Goal: Task Accomplishment & Management: Use online tool/utility

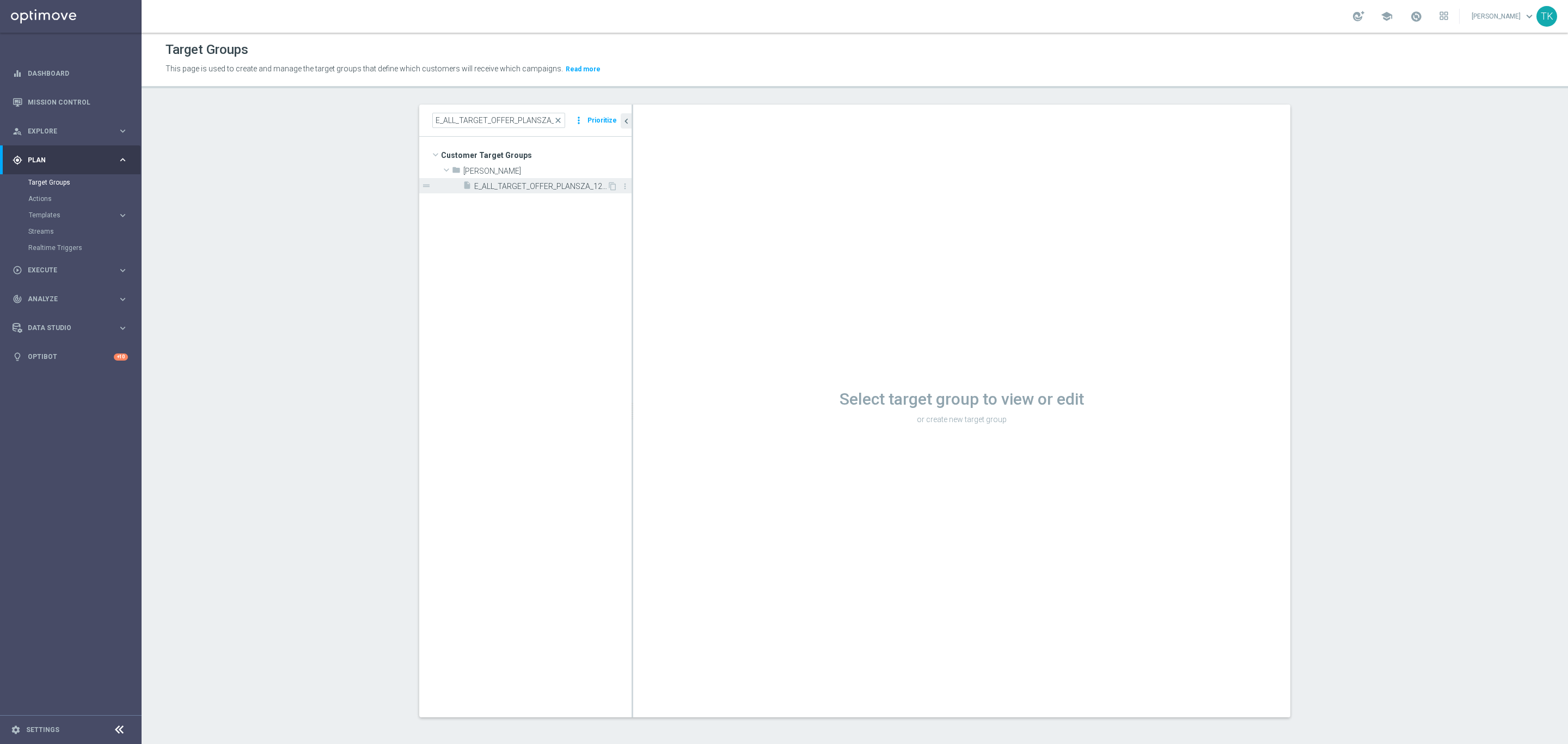
click at [487, 183] on span "E_ALL_TARGET_OFFER_PLANSZA_120925" at bounding box center [541, 186] width 133 height 9
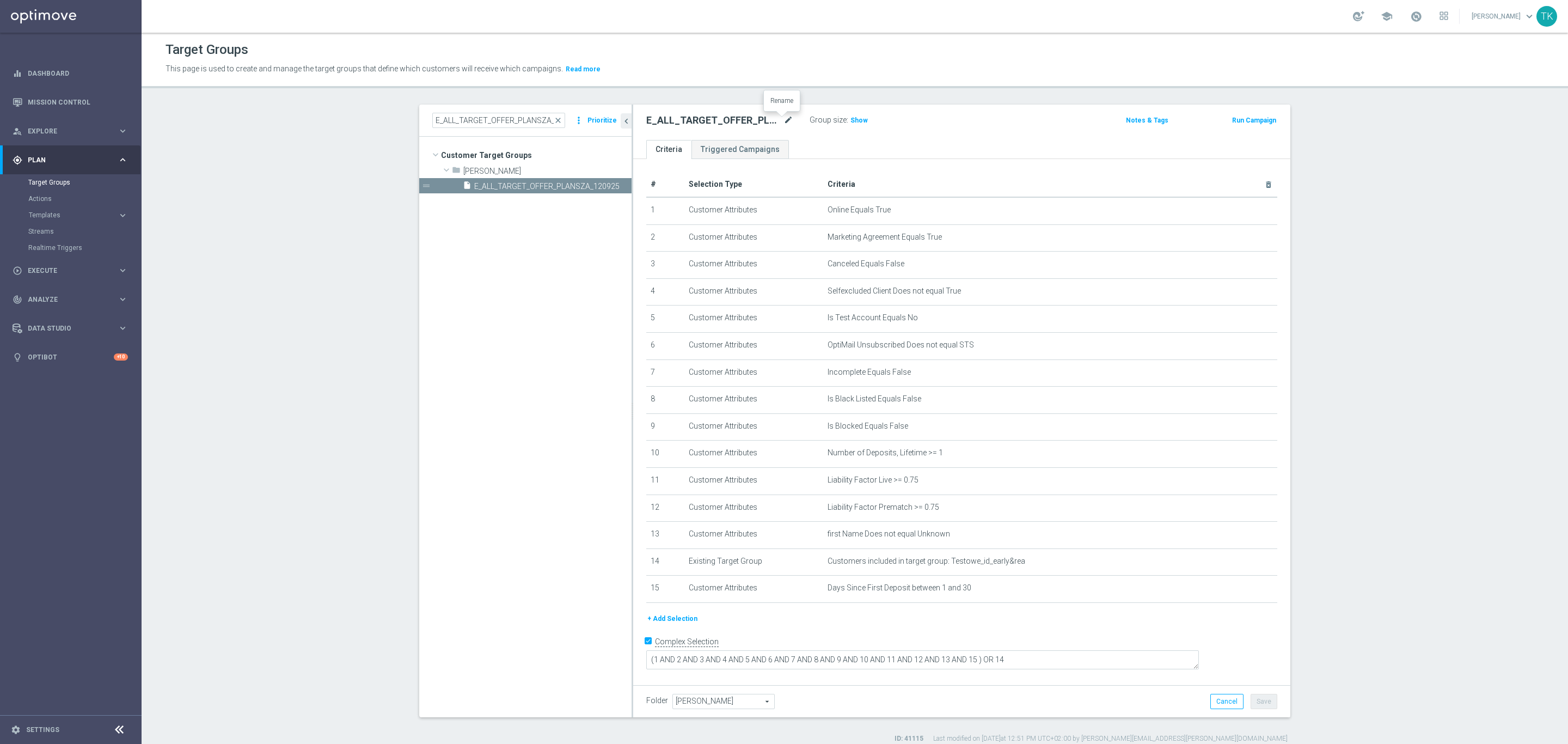
click at [785, 121] on icon "mode_edit" at bounding box center [788, 120] width 10 height 13
click at [41, 212] on span "Templates" at bounding box center [68, 215] width 78 height 7
click at [40, 232] on link "Optimail" at bounding box center [73, 231] width 80 height 9
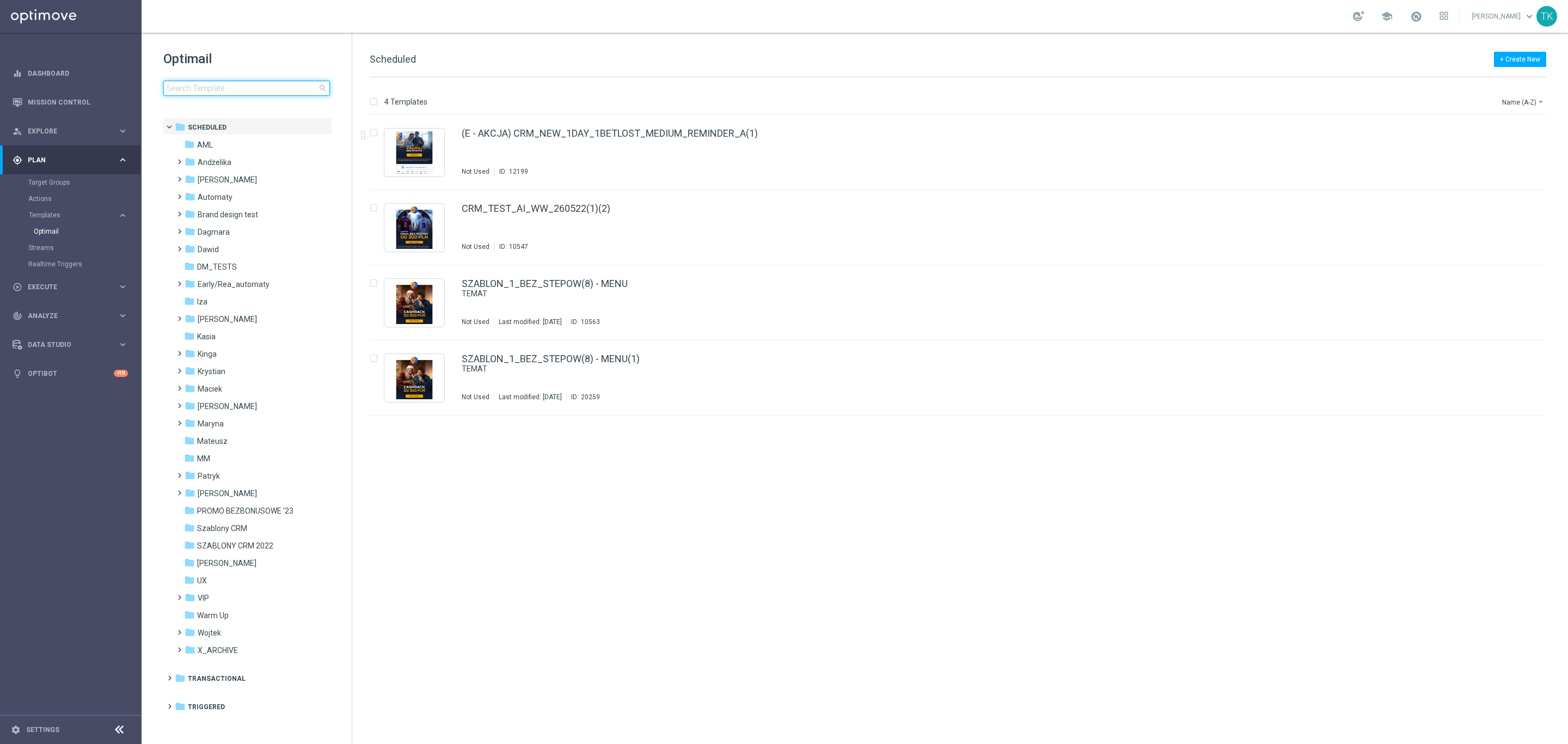
click at [199, 90] on input at bounding box center [247, 88] width 167 height 15
type input "E_ALL_TARGET_OFFER_PLANSZA_120925"
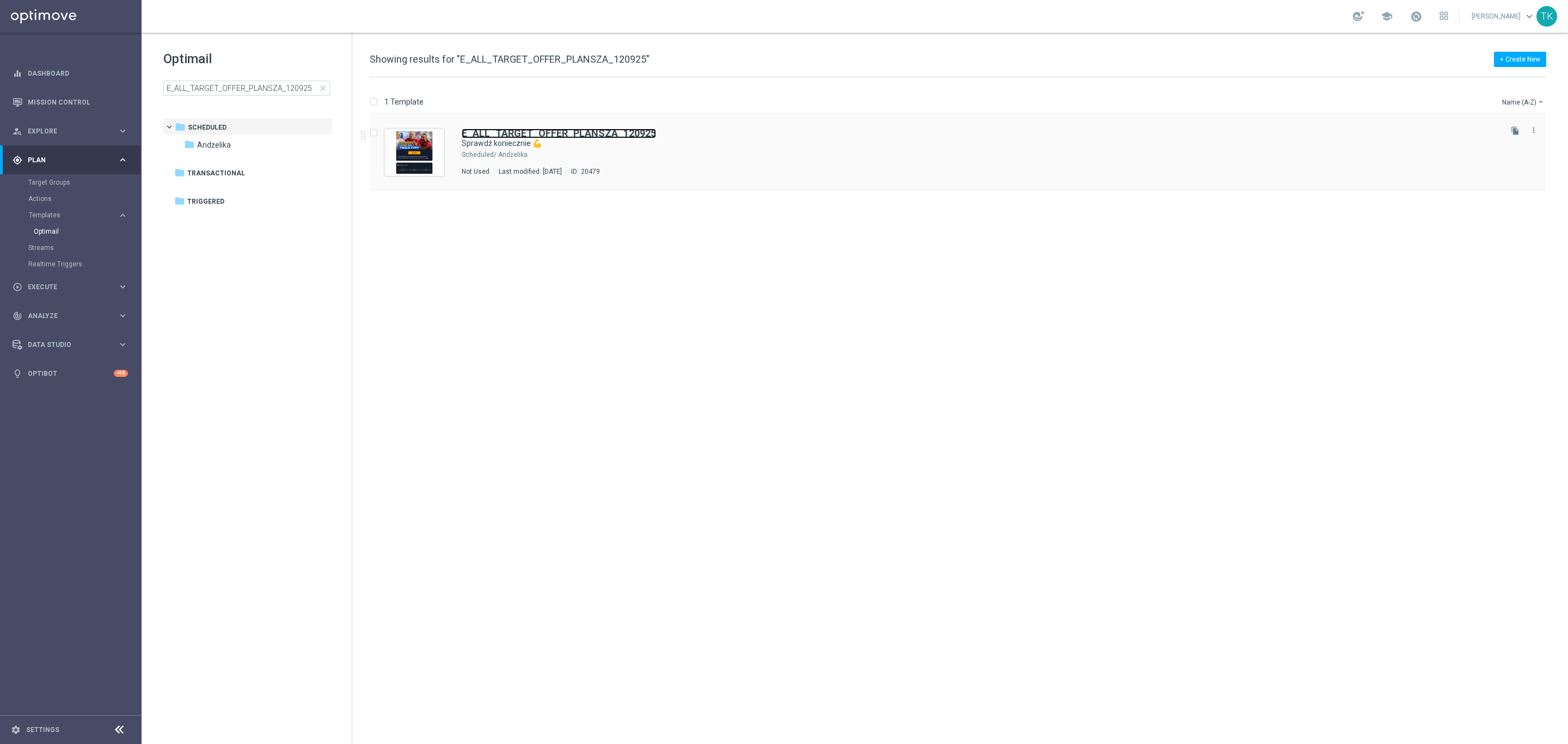
click at [559, 136] on b "E_ALL_TARGET_OFFER_PLANSZA_120925" at bounding box center [558, 133] width 194 height 12
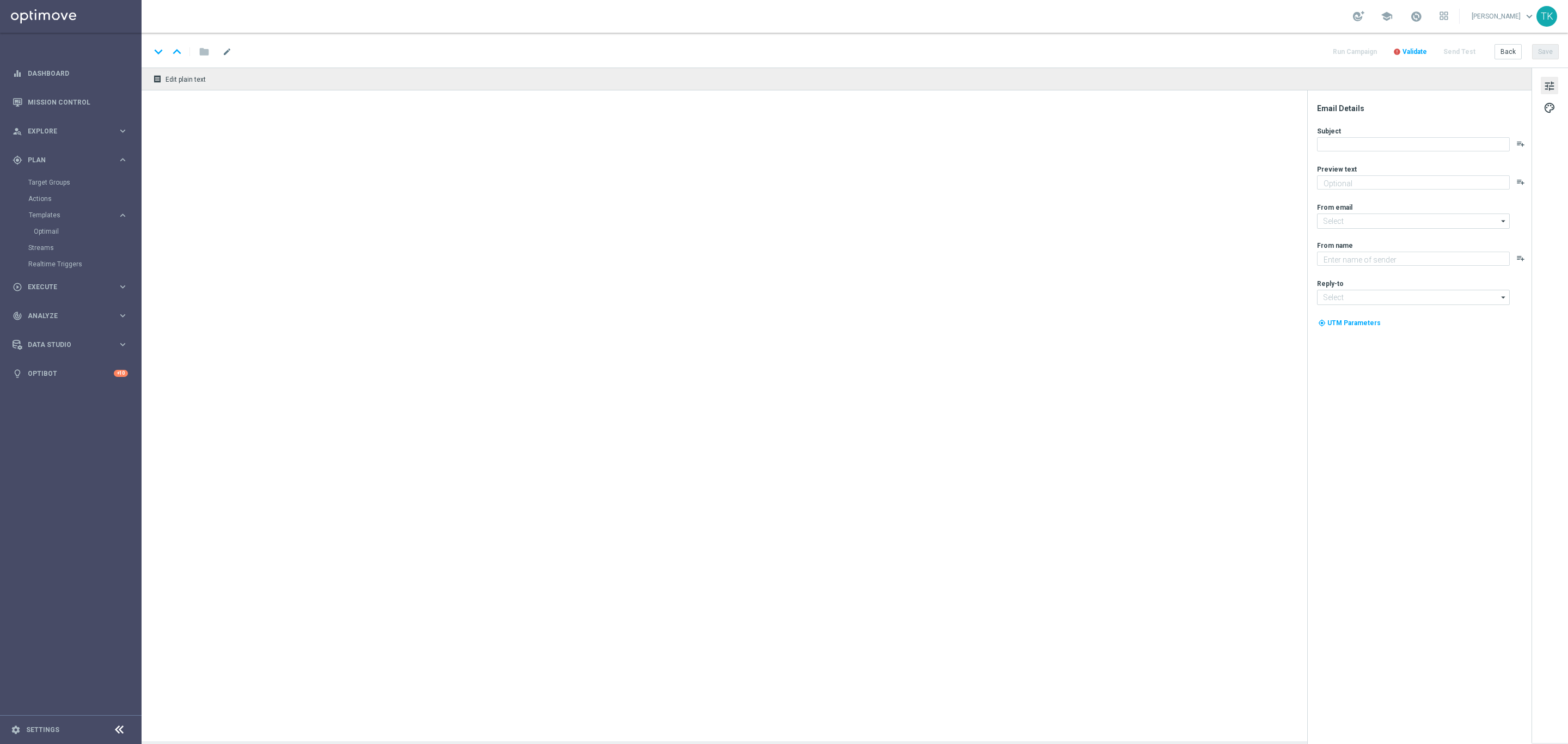
type textarea "Te mecze mogą zapewnić emocje na najwyższym poziomie 🔊"
type input "[EMAIL_ADDRESS][DOMAIN_NAME]"
type textarea "STS"
type input "[EMAIL_ADDRESS][DOMAIN_NAME]"
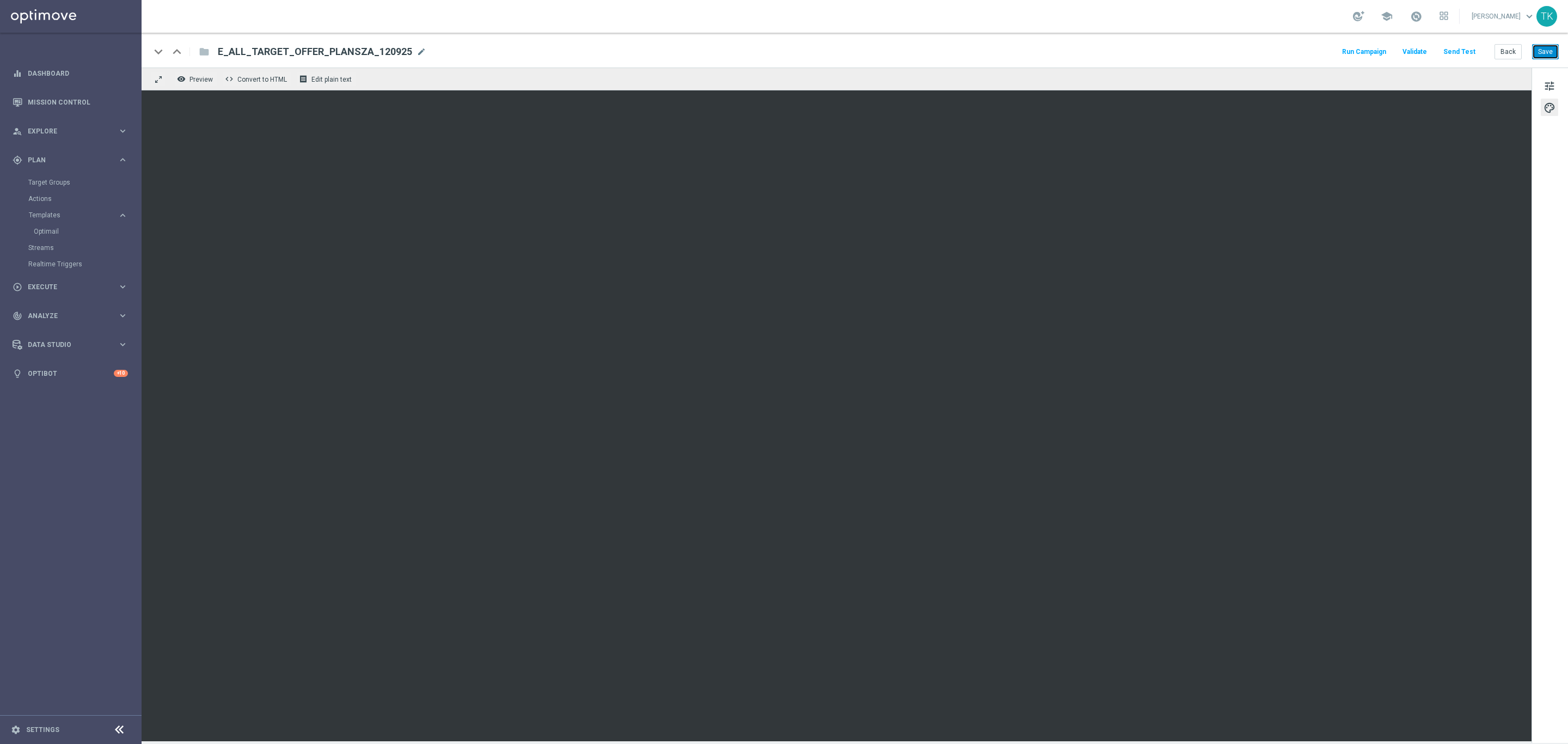
click at [1550, 47] on button "Save" at bounding box center [1545, 51] width 27 height 15
click at [1504, 53] on button "Back" at bounding box center [1508, 51] width 27 height 15
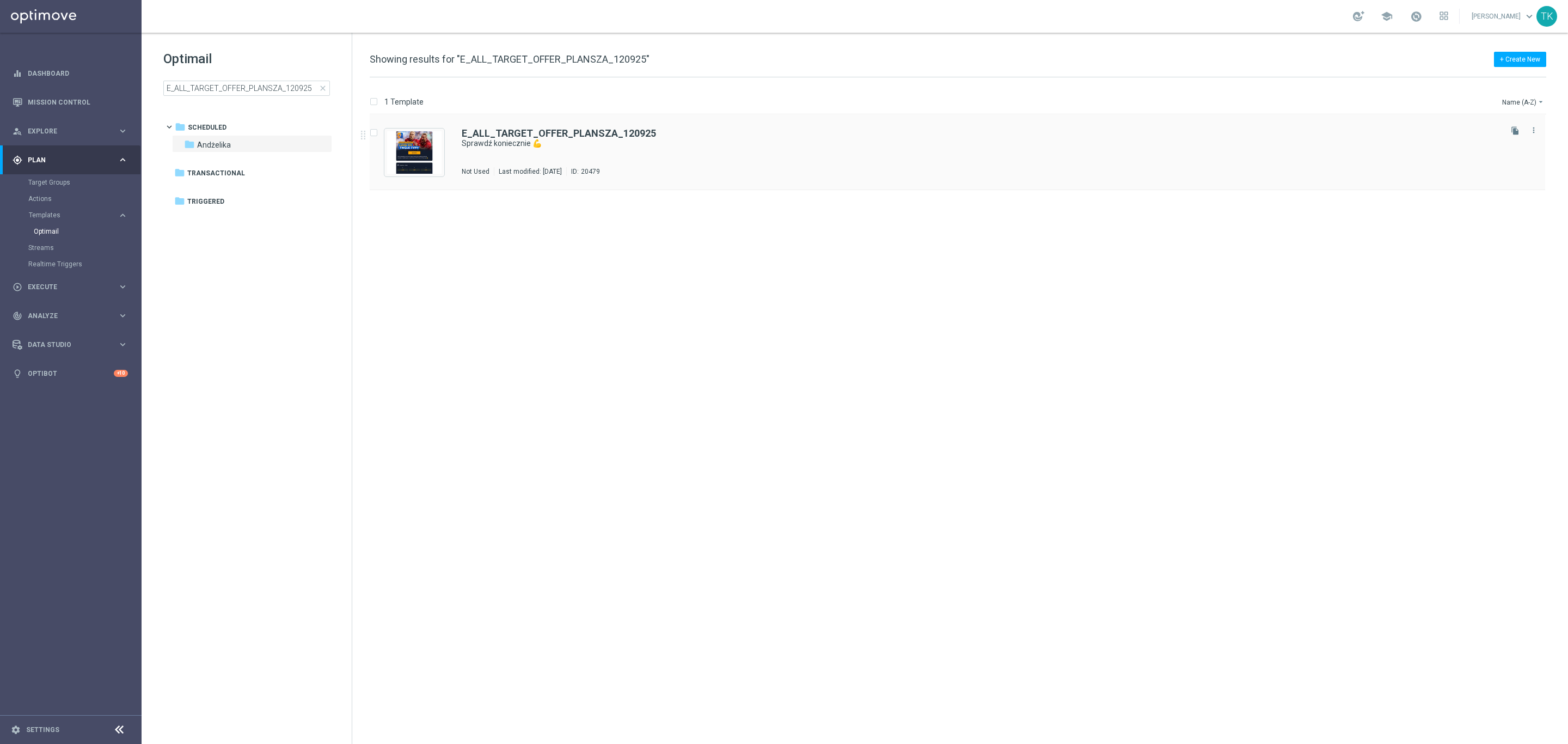
click at [530, 125] on div "E_ALL_TARGET_OFFER_PLANSZA_120925 Sprawdź koniecznie 💪 Not Used Last modified: …" at bounding box center [957, 152] width 1175 height 75
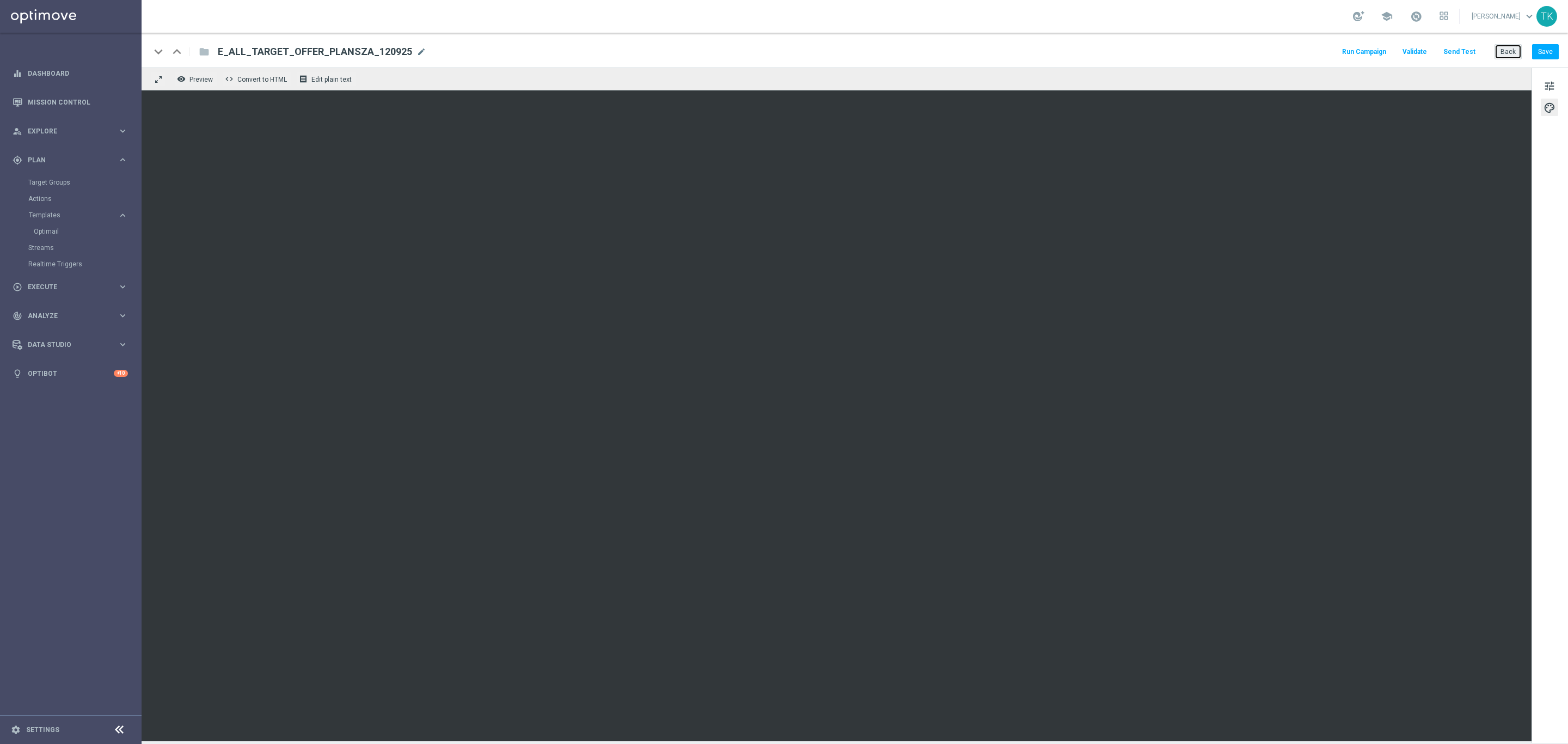
click at [1506, 55] on button "Back" at bounding box center [1508, 51] width 27 height 15
